Goal: Transaction & Acquisition: Subscribe to service/newsletter

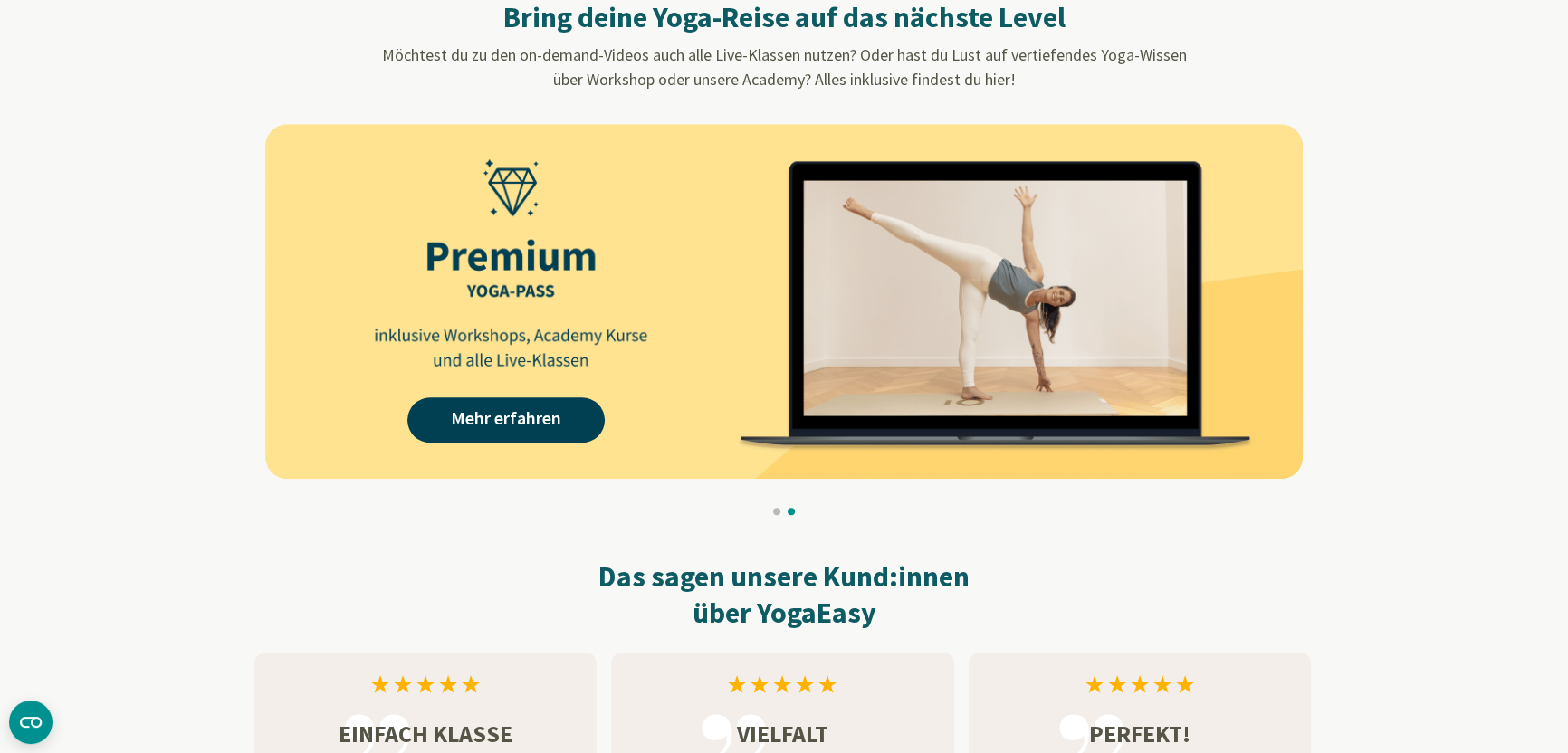
scroll to position [1668, 0]
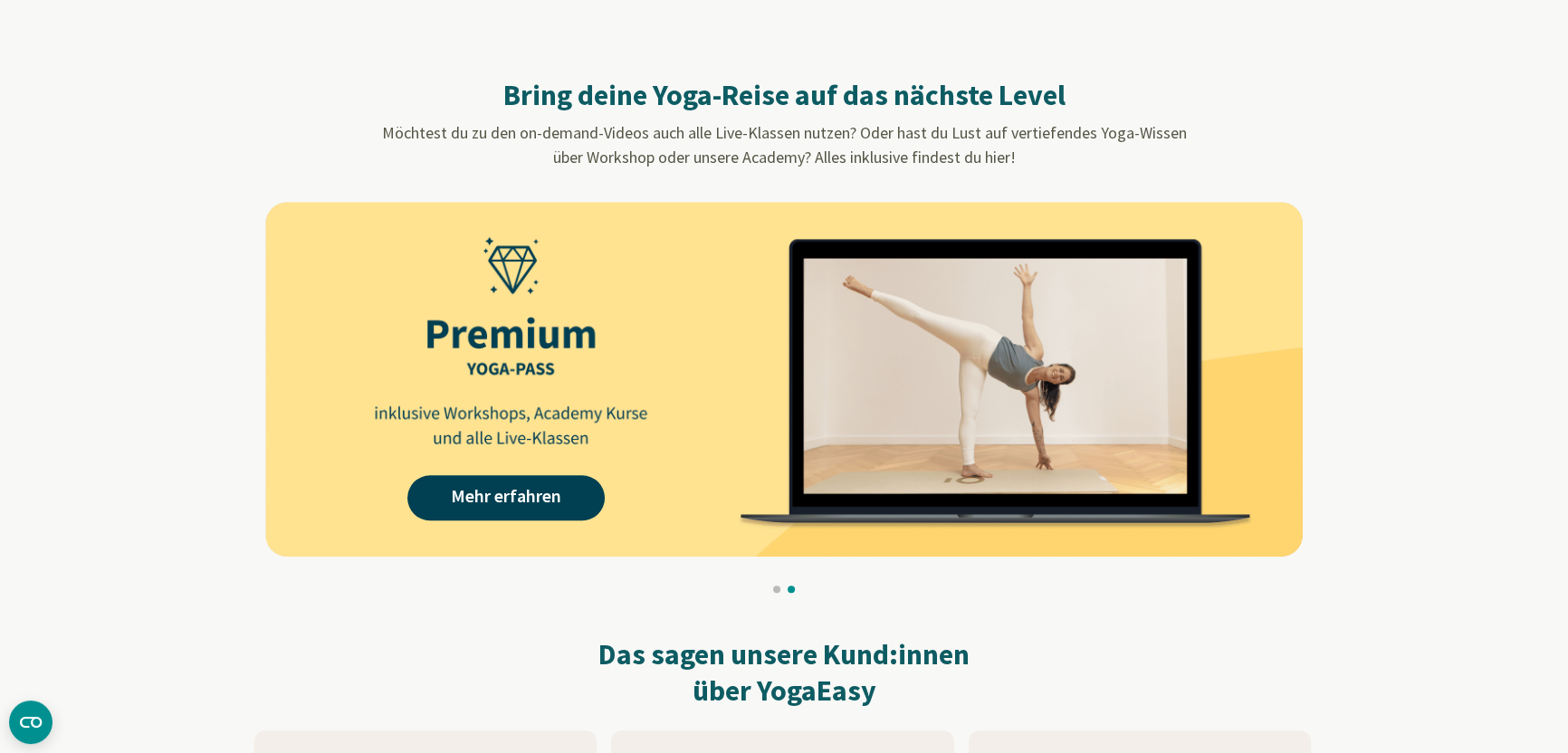
scroll to position [1612, 0]
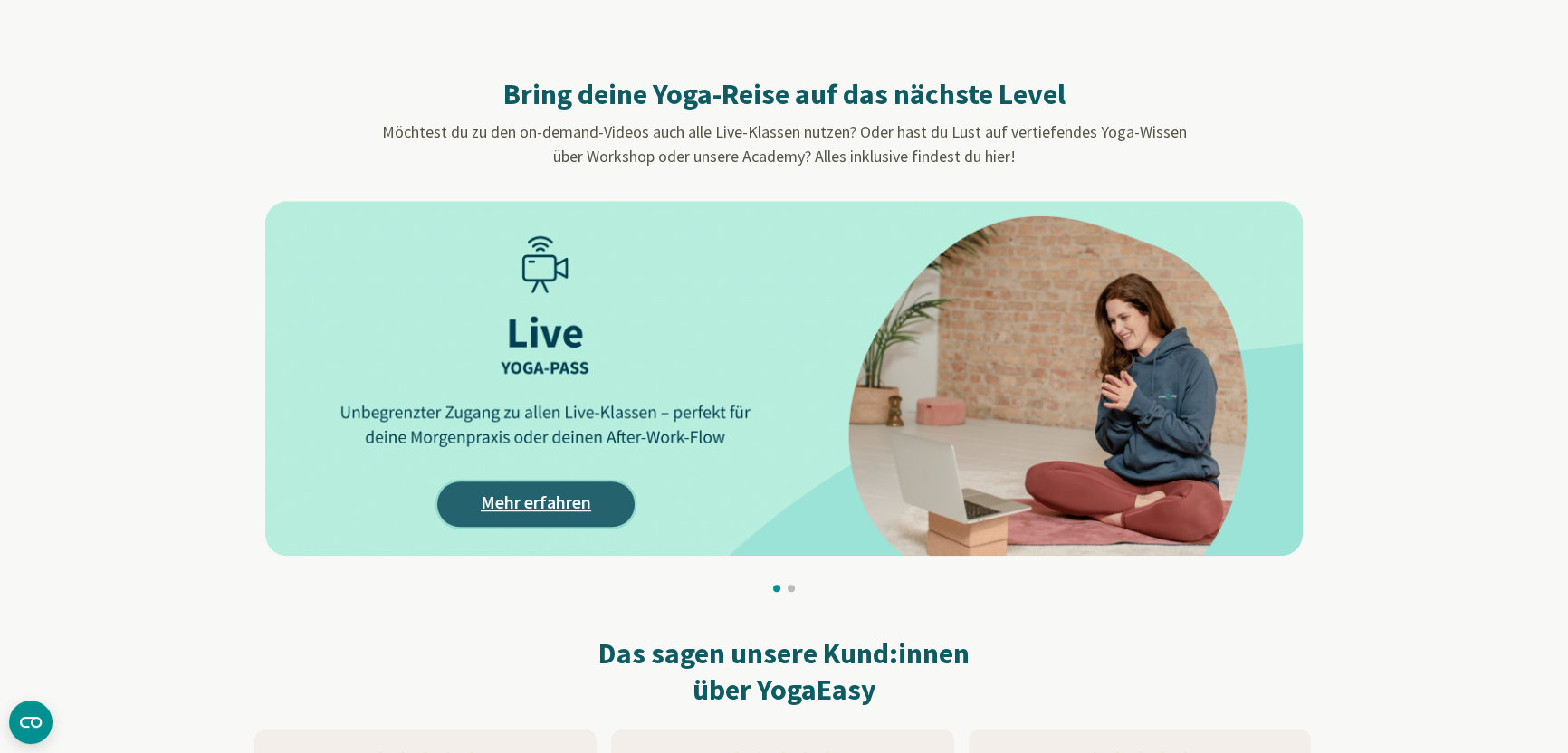
click at [521, 503] on link "Mehr erfahren" at bounding box center [536, 504] width 198 height 45
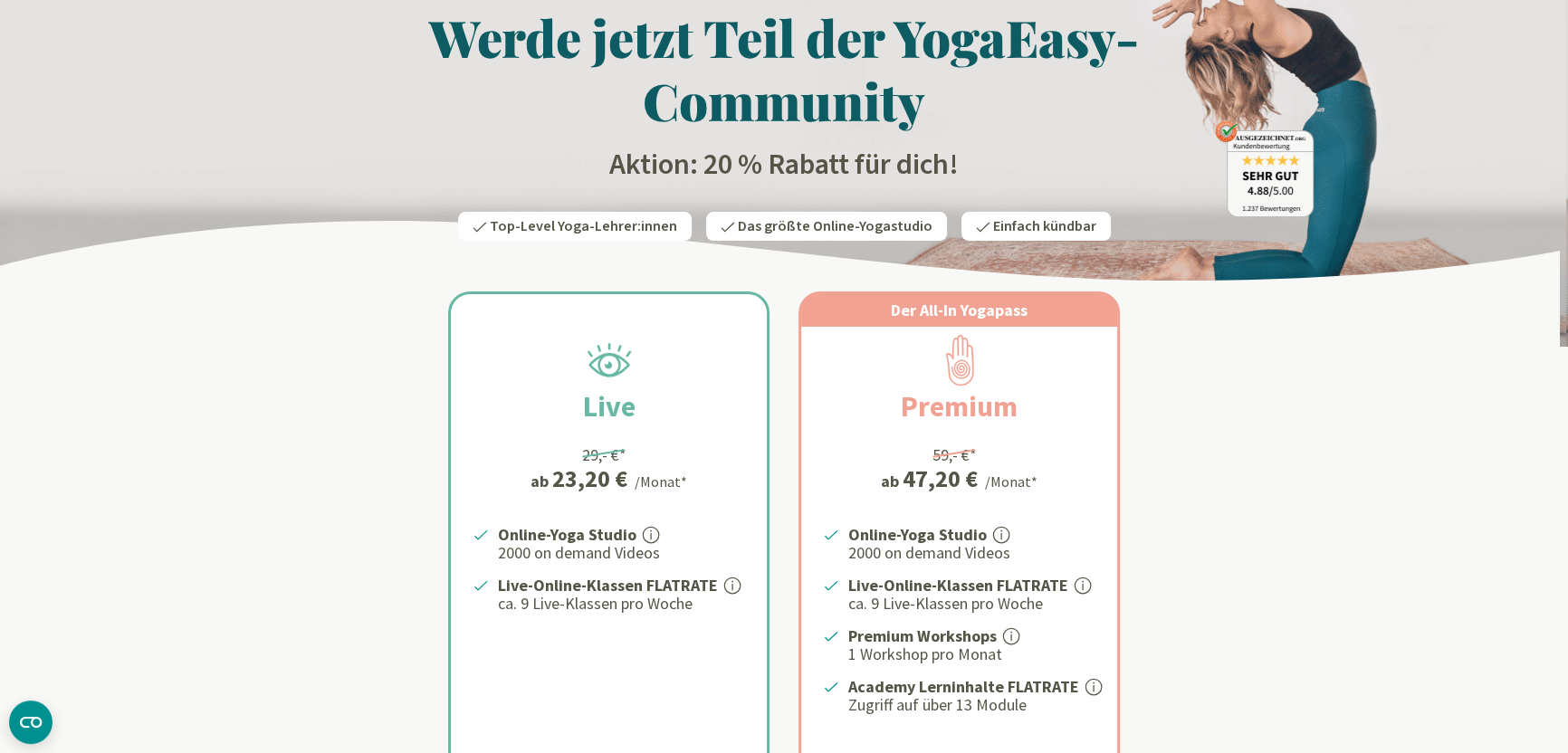
scroll to position [94, 0]
click at [660, 31] on h1 "Werde jetzt Teil der YogaEasy-Community" at bounding box center [784, 68] width 1059 height 127
click at [695, 82] on h1 "Werde jetzt Teil der YogaEasy-Community" at bounding box center [784, 68] width 1059 height 127
